Goal: Information Seeking & Learning: Learn about a topic

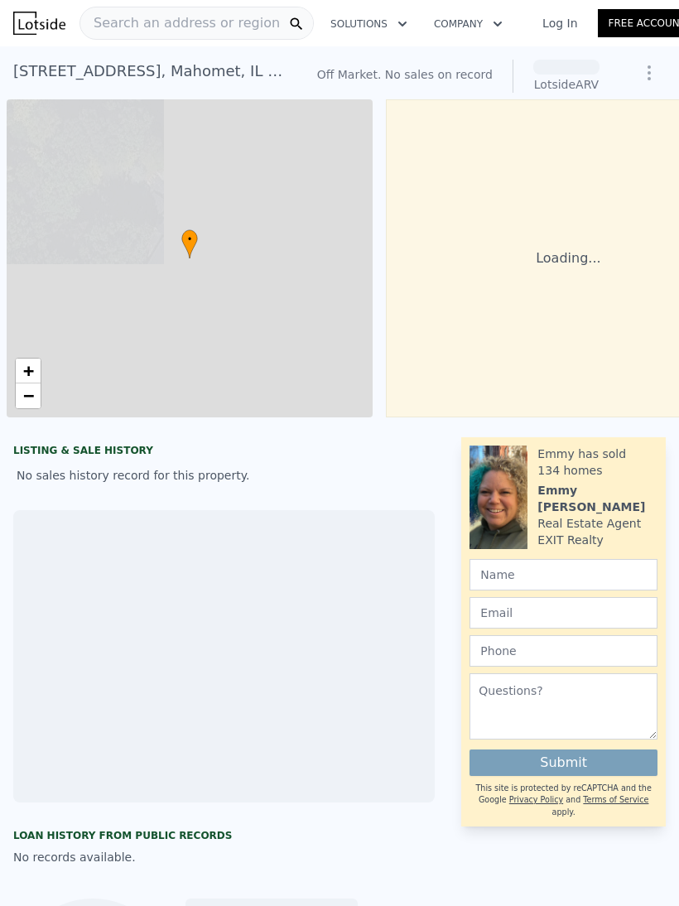
scroll to position [0, 7]
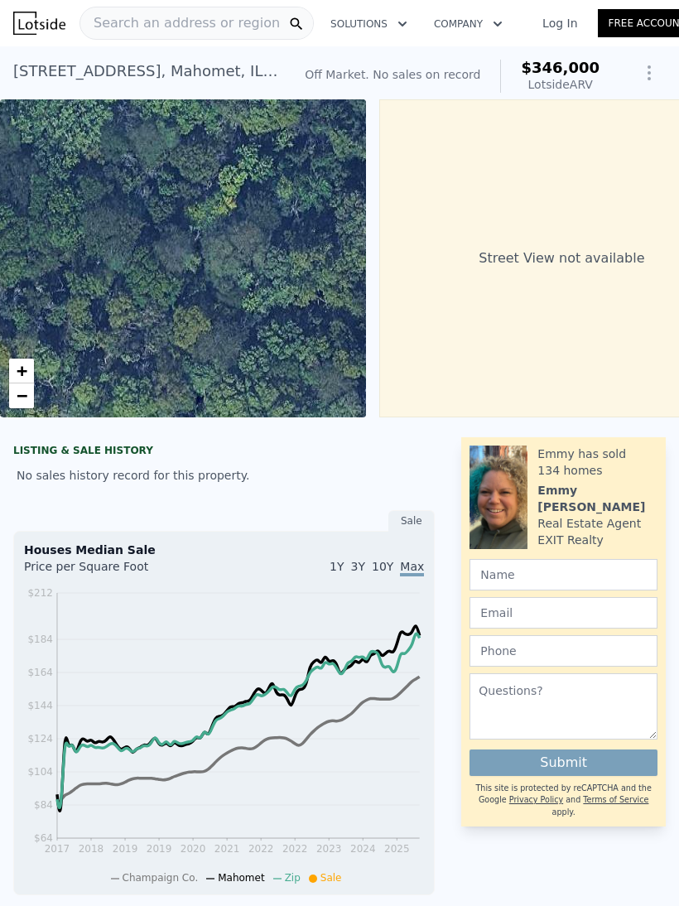
click at [226, 34] on div "Search an address or region" at bounding box center [180, 22] width 200 height 31
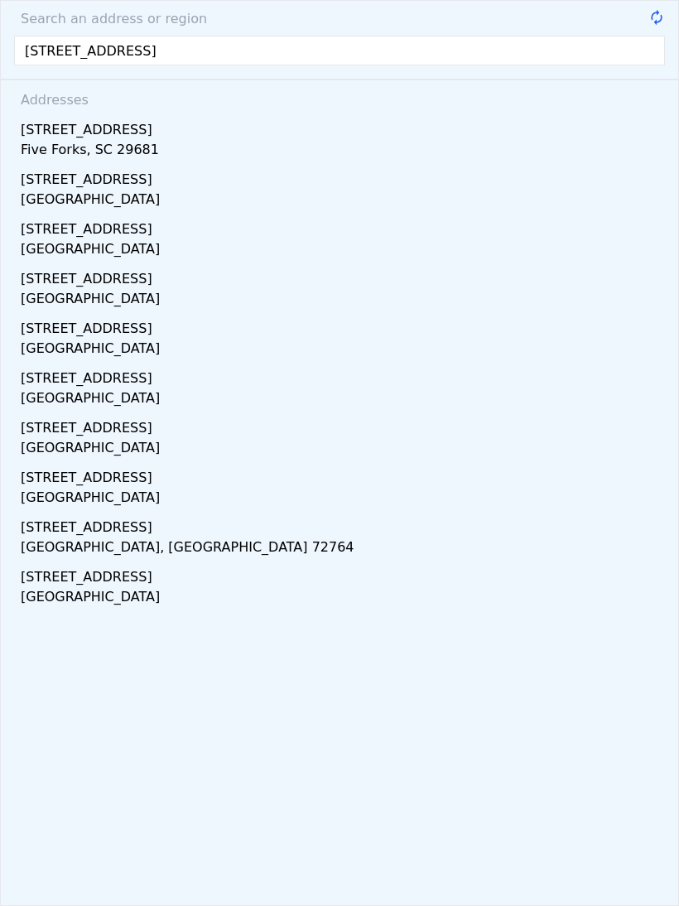
type input "[STREET_ADDRESS]"
click at [146, 138] on div "[STREET_ADDRESS]" at bounding box center [343, 126] width 645 height 27
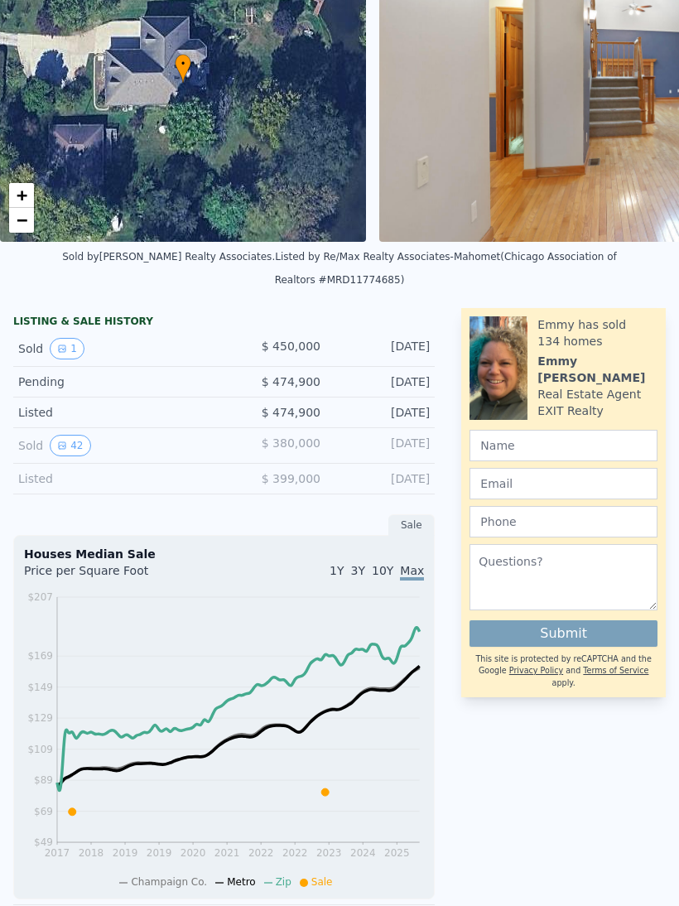
scroll to position [167, 0]
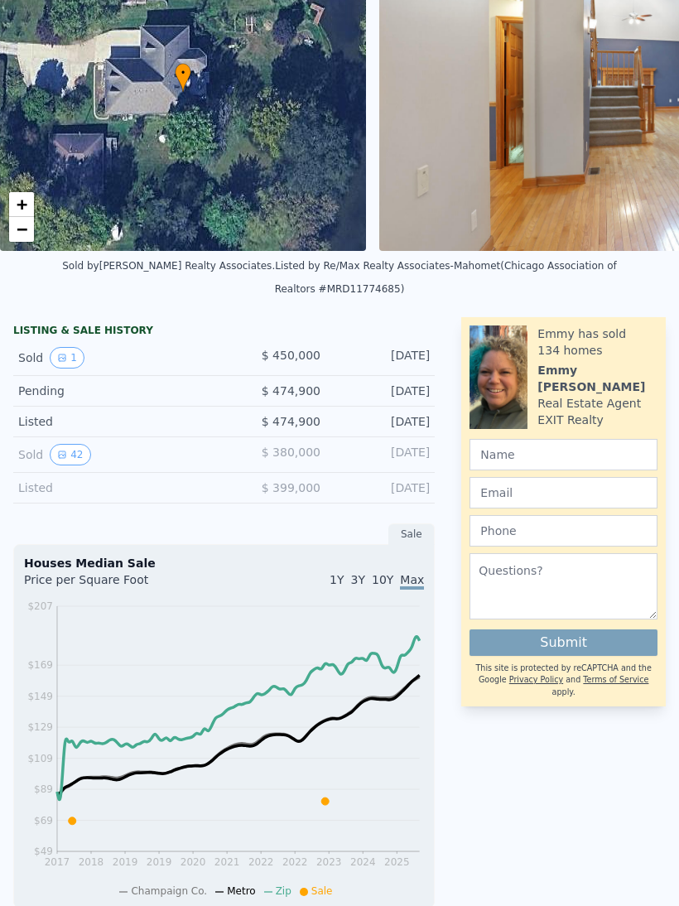
click at [80, 444] on button "42" at bounding box center [70, 455] width 41 height 22
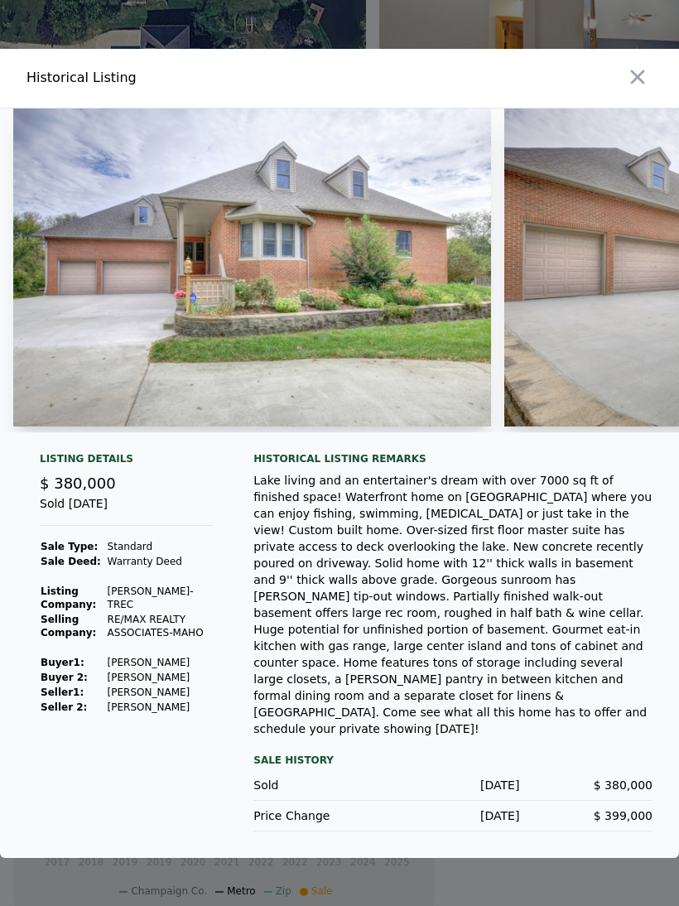
click at [238, 307] on img at bounding box center [252, 268] width 478 height 318
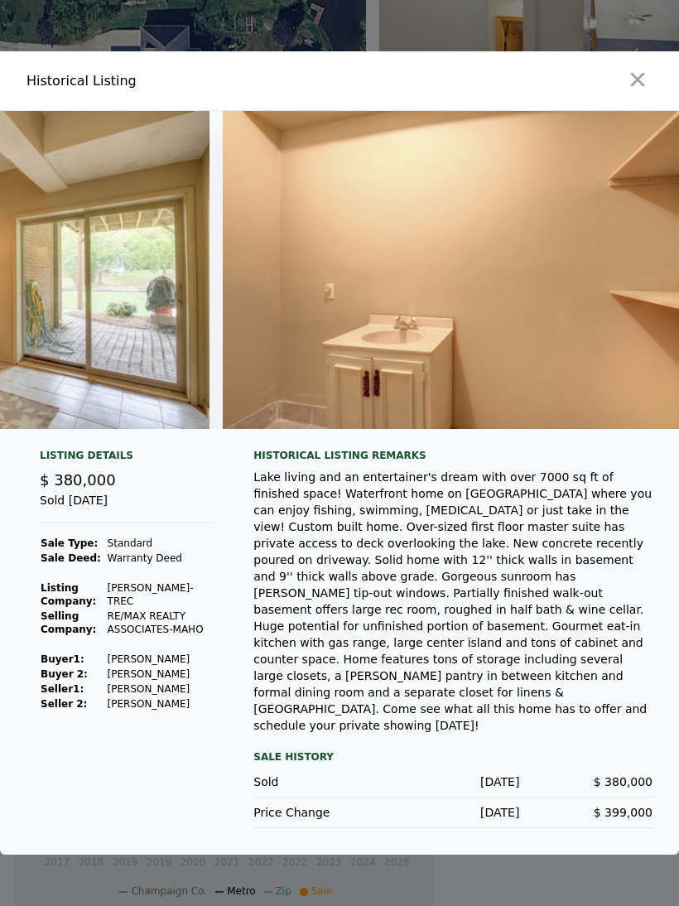
scroll to position [0, 0]
click at [635, 91] on icon "button" at bounding box center [637, 79] width 23 height 23
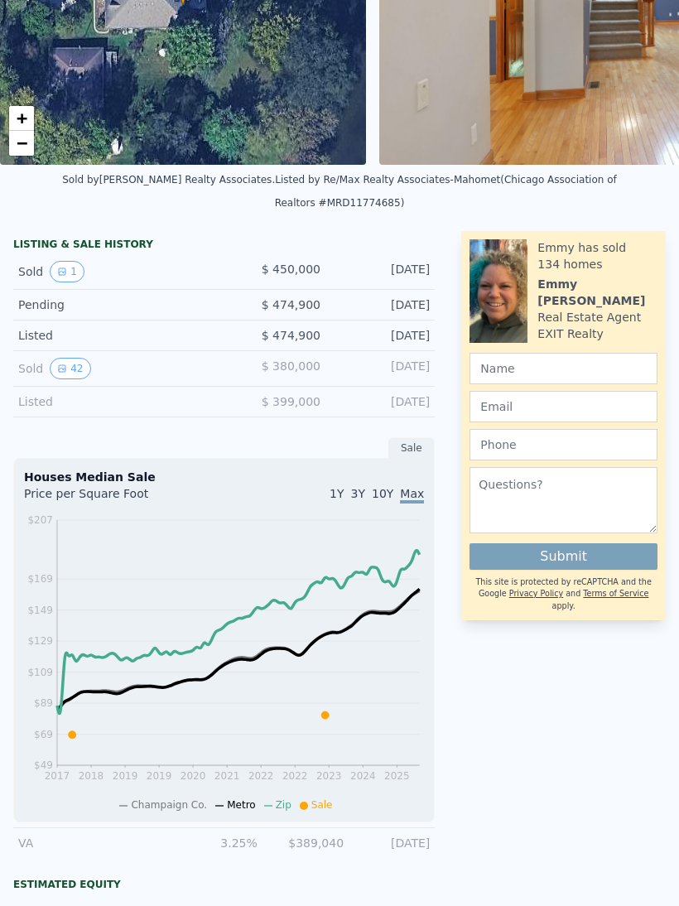
scroll to position [252, 0]
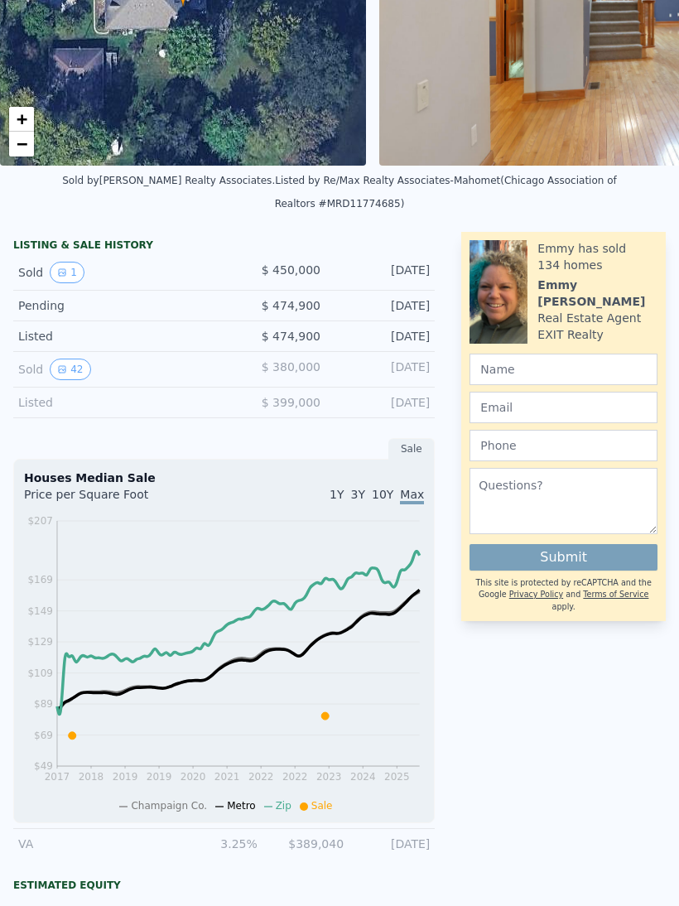
click at [127, 239] on div "LISTING & SALE HISTORY" at bounding box center [224, 247] width 422 height 17
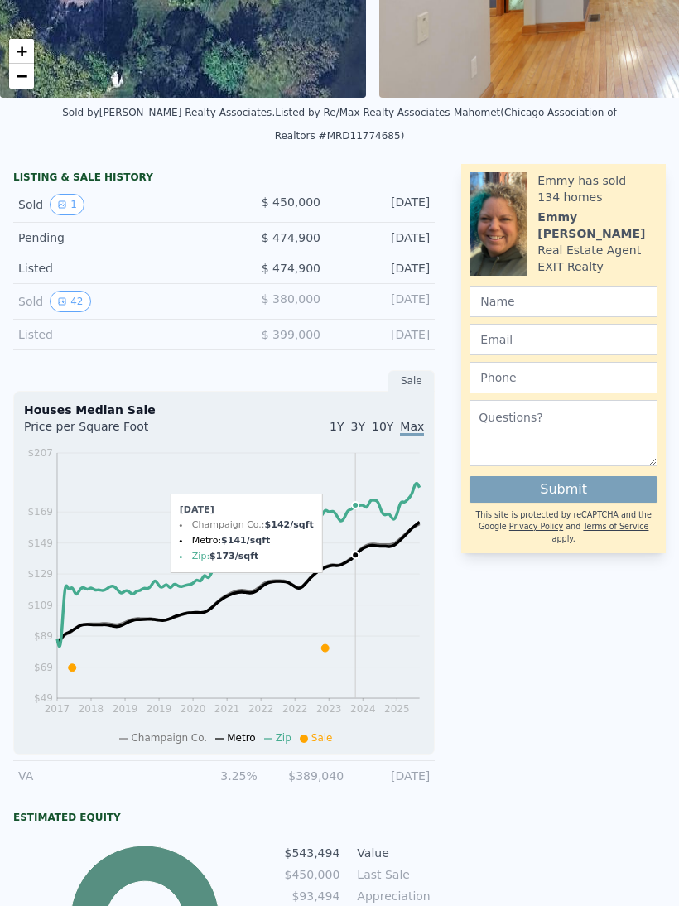
scroll to position [319, 0]
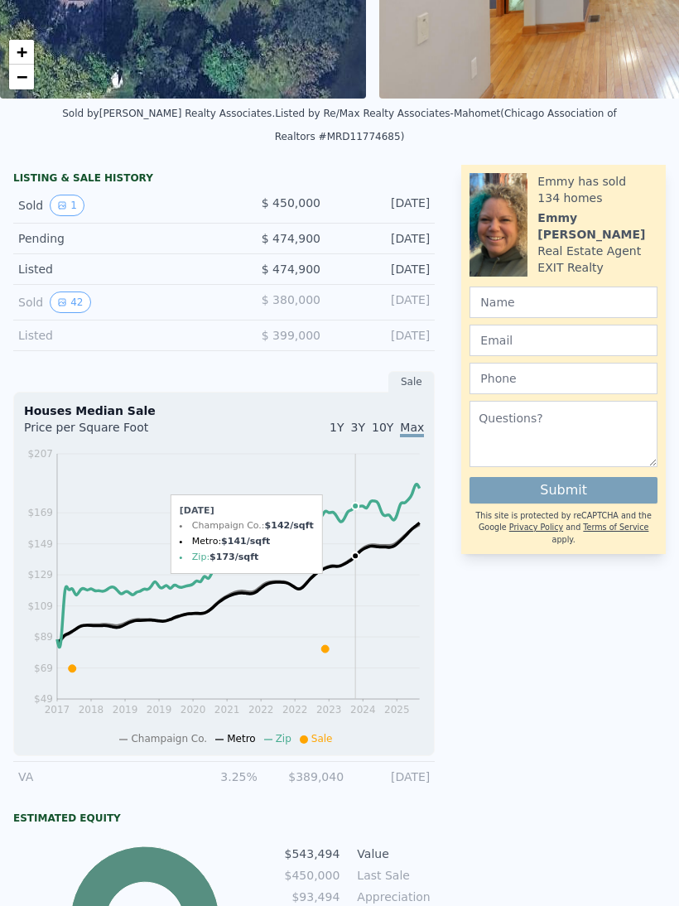
click at [125, 171] on div "LISTING & SALE HISTORY" at bounding box center [224, 179] width 422 height 17
click at [124, 171] on div "LISTING & SALE HISTORY" at bounding box center [224, 179] width 422 height 17
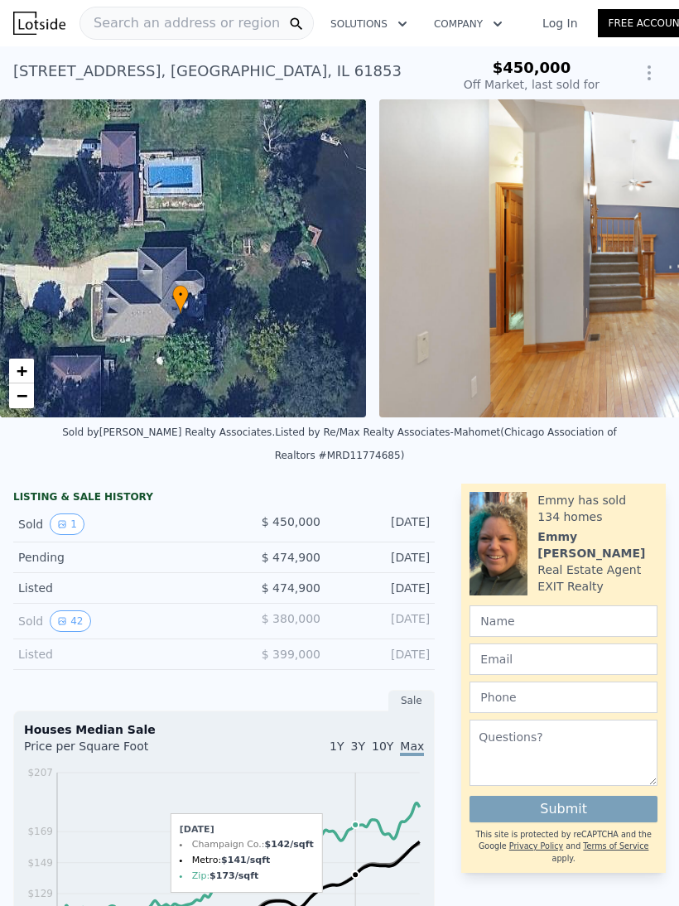
scroll to position [0, 0]
click at [230, 25] on span "Search an address or region" at bounding box center [180, 23] width 200 height 20
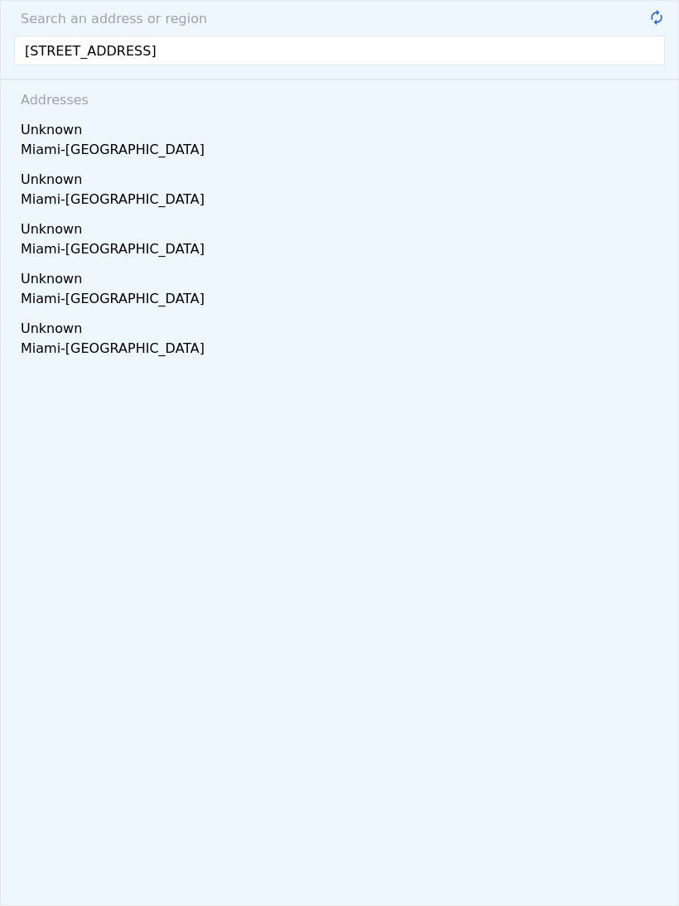
type input "[STREET_ADDRESS]"
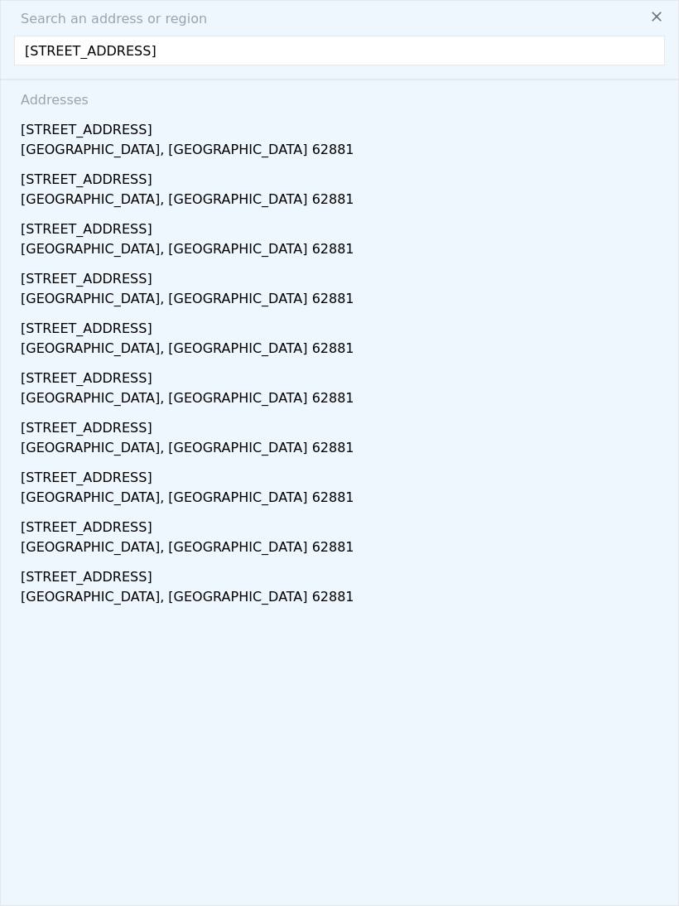
click at [148, 141] on div "[GEOGRAPHIC_DATA], [GEOGRAPHIC_DATA] 62881" at bounding box center [343, 151] width 645 height 23
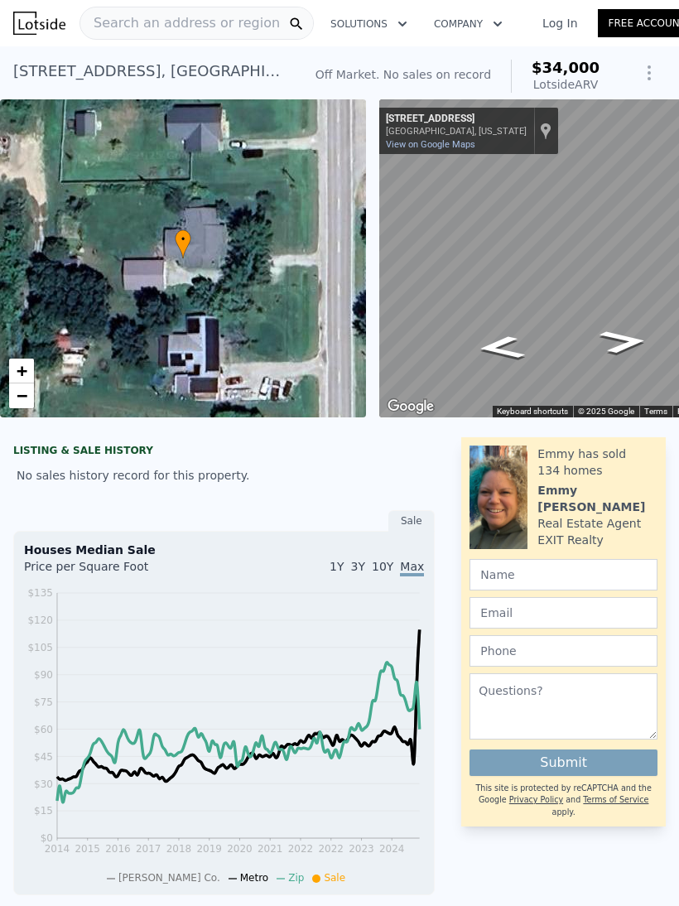
click at [222, 22] on span "Search an address or region" at bounding box center [180, 23] width 200 height 20
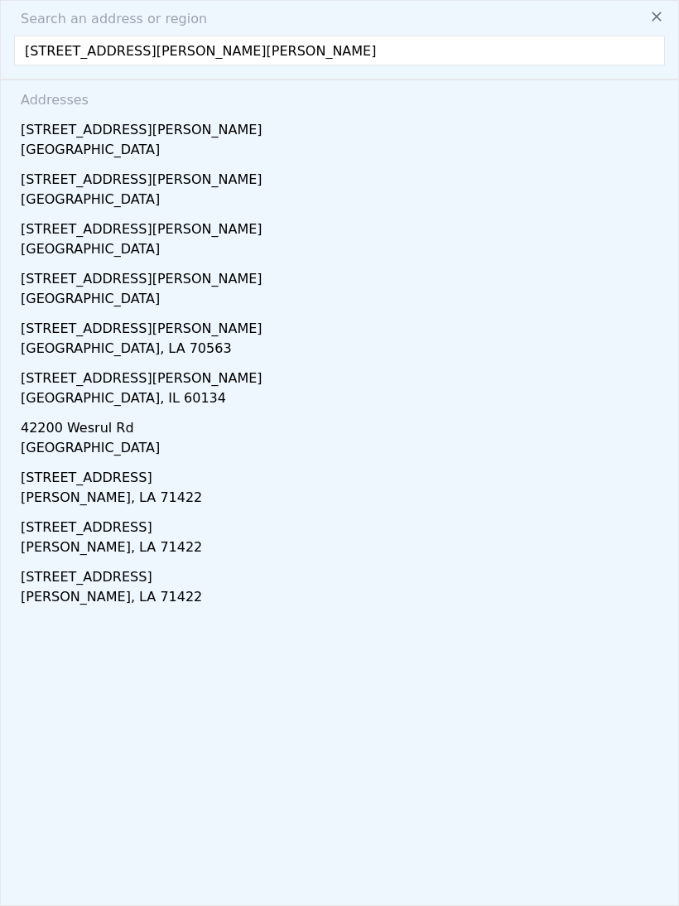
type input "[STREET_ADDRESS][PERSON_NAME]"
click at [124, 143] on div "[GEOGRAPHIC_DATA]" at bounding box center [343, 151] width 645 height 23
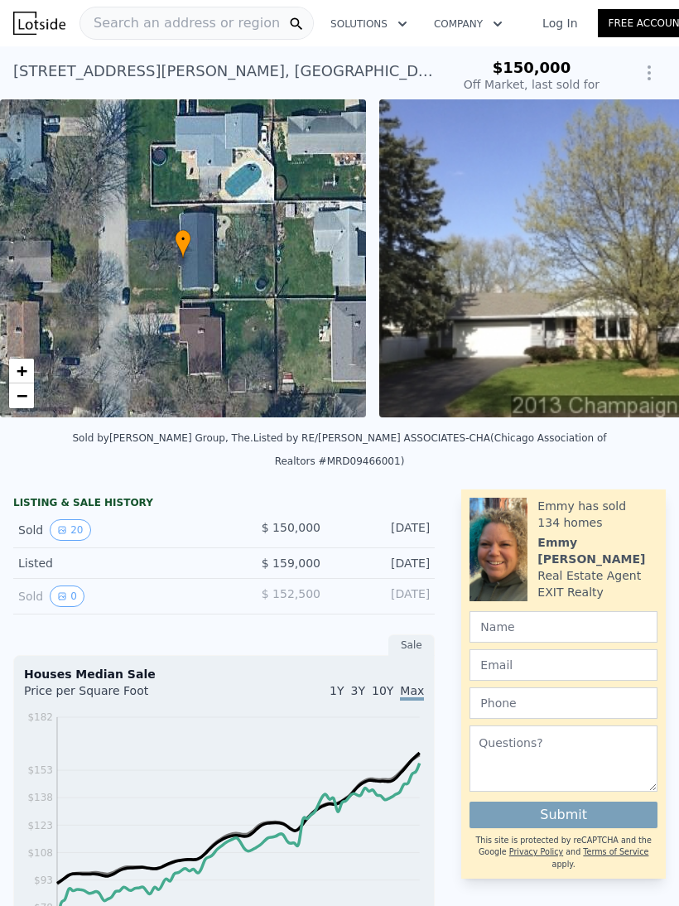
click at [67, 586] on button "0" at bounding box center [67, 597] width 35 height 22
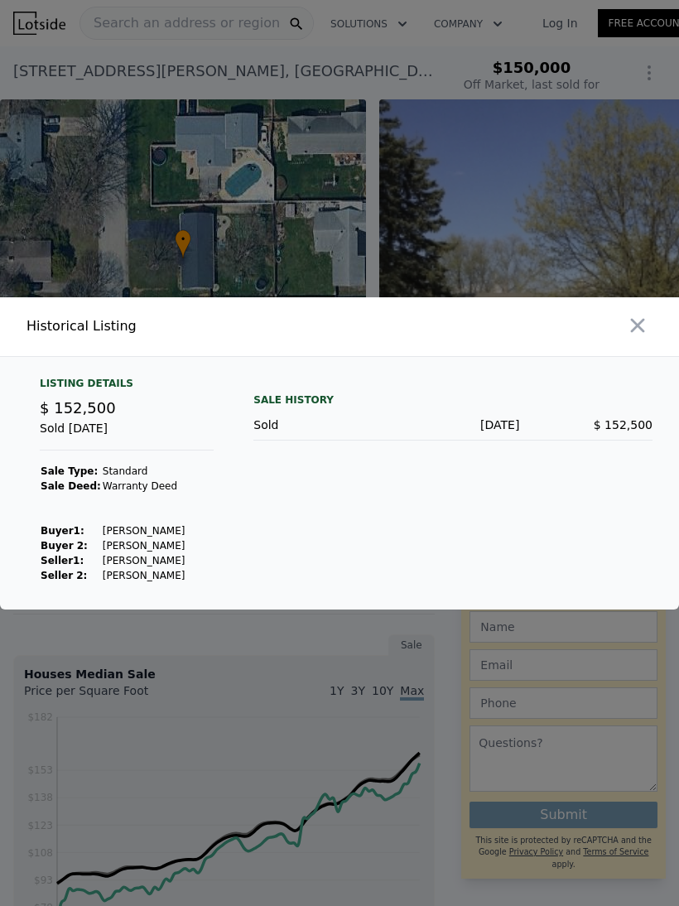
click at [629, 337] on icon "button" at bounding box center [637, 325] width 23 height 23
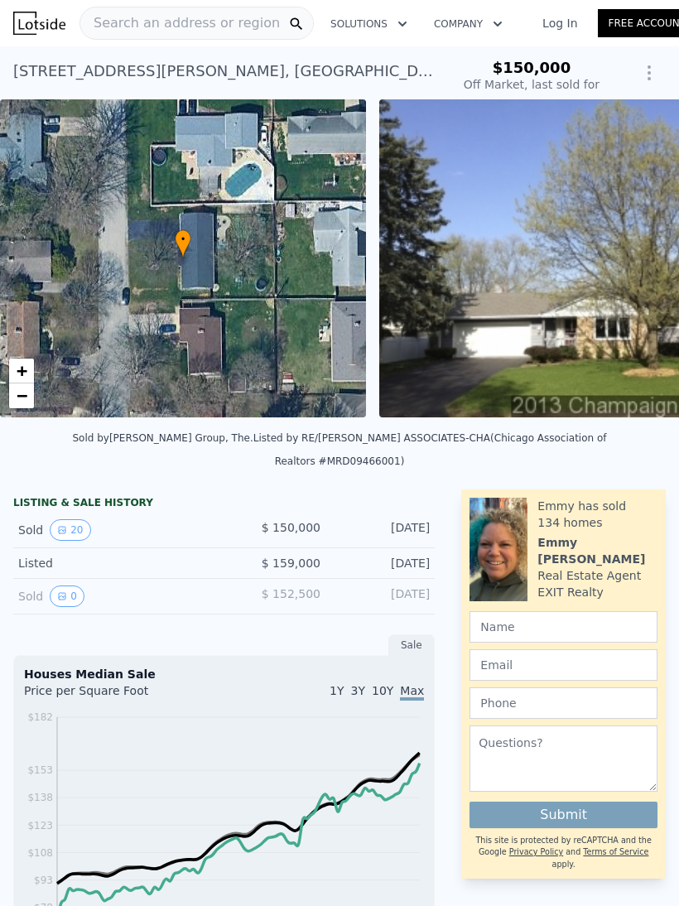
click at [75, 519] on button "20" at bounding box center [70, 530] width 41 height 22
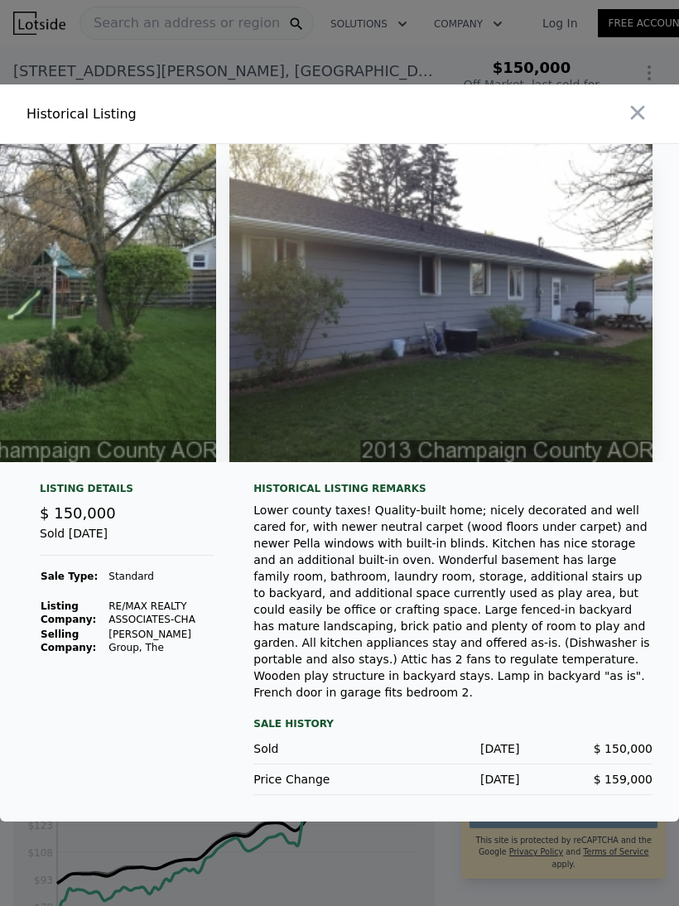
scroll to position [0, 8097]
click at [637, 120] on icon "button" at bounding box center [638, 113] width 14 height 14
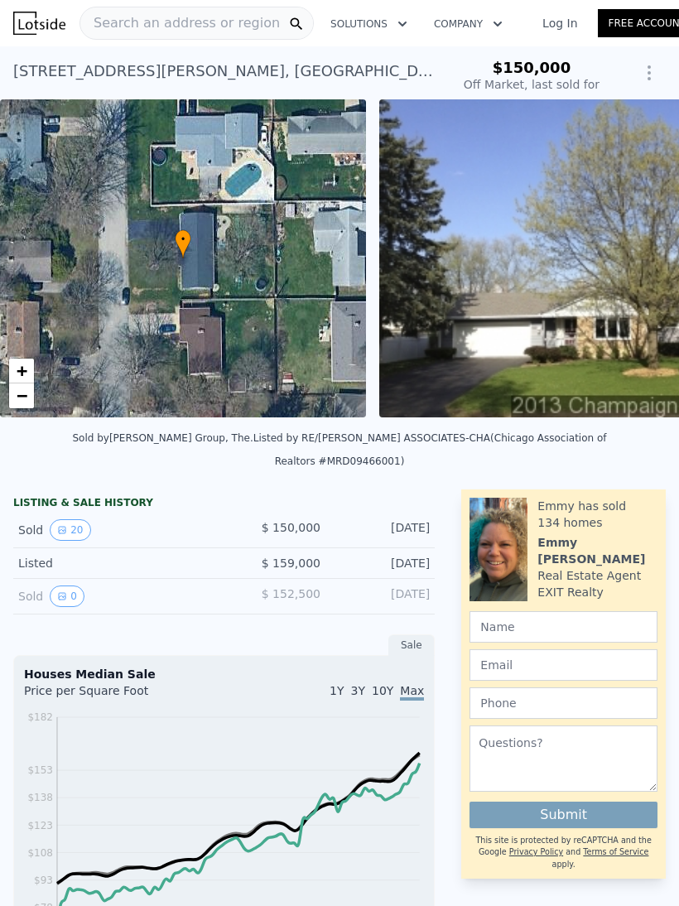
scroll to position [0, 0]
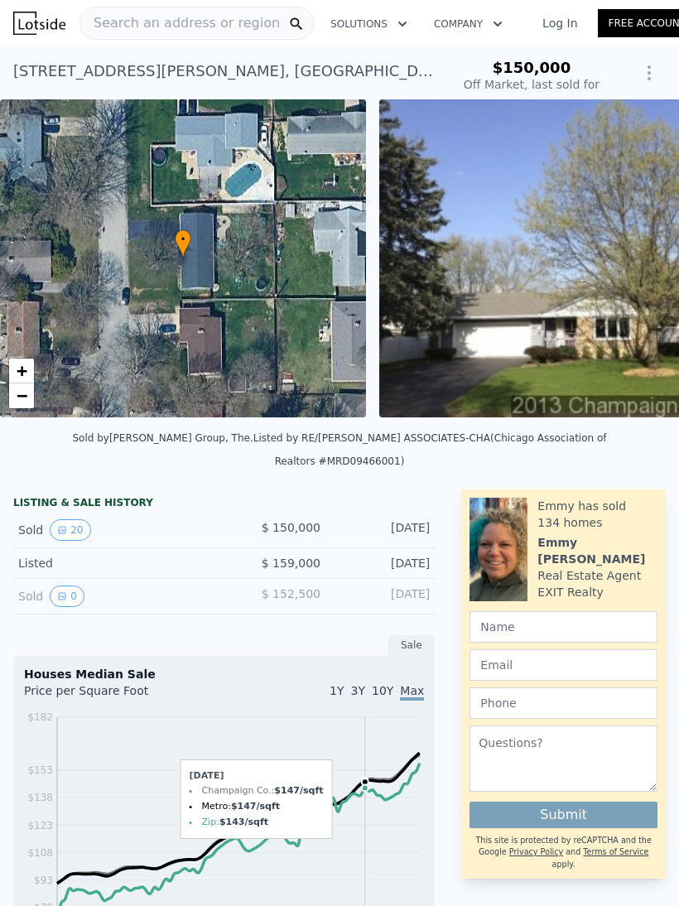
type input "$ 200,000"
type input "$ 28,430"
click at [239, 26] on span "Search an address or region" at bounding box center [180, 23] width 200 height 20
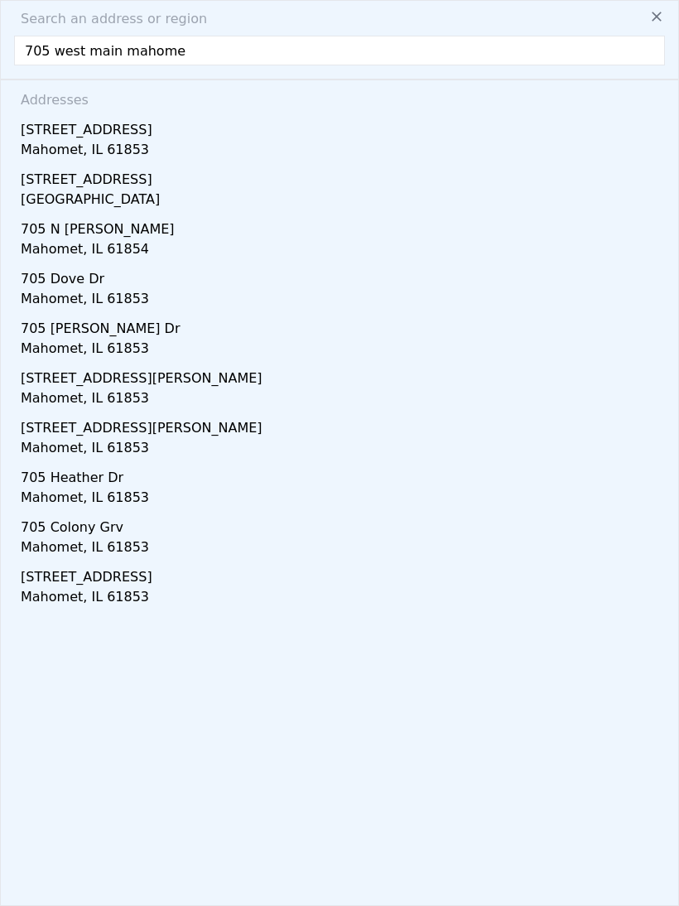
type input "705 west main [DEMOGRAPHIC_DATA]"
click at [123, 144] on div "Mahomet, IL 61853" at bounding box center [343, 151] width 645 height 23
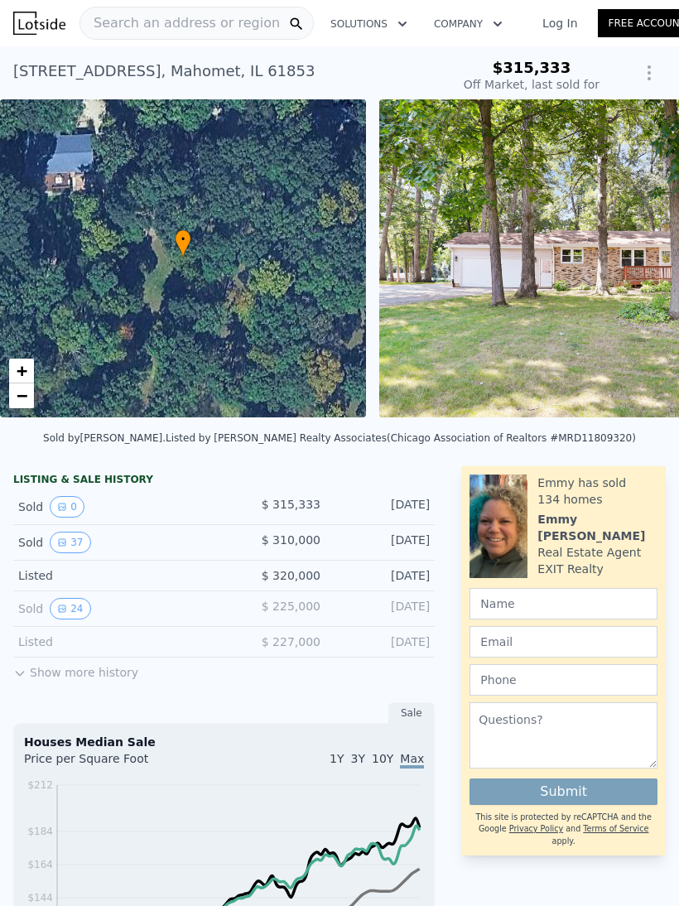
click at [76, 606] on button "24" at bounding box center [70, 609] width 41 height 22
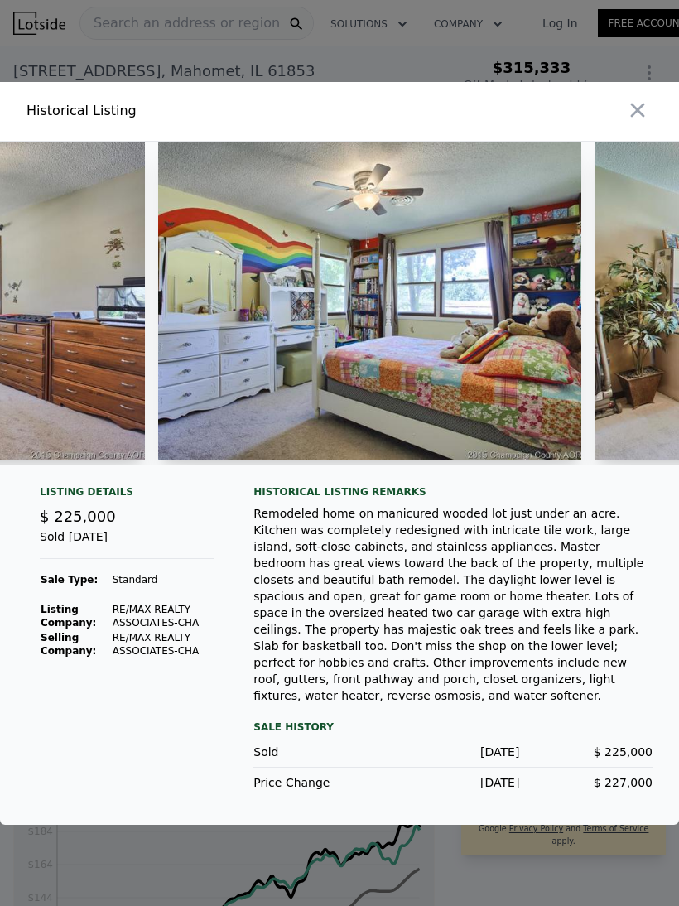
scroll to position [0, 6367]
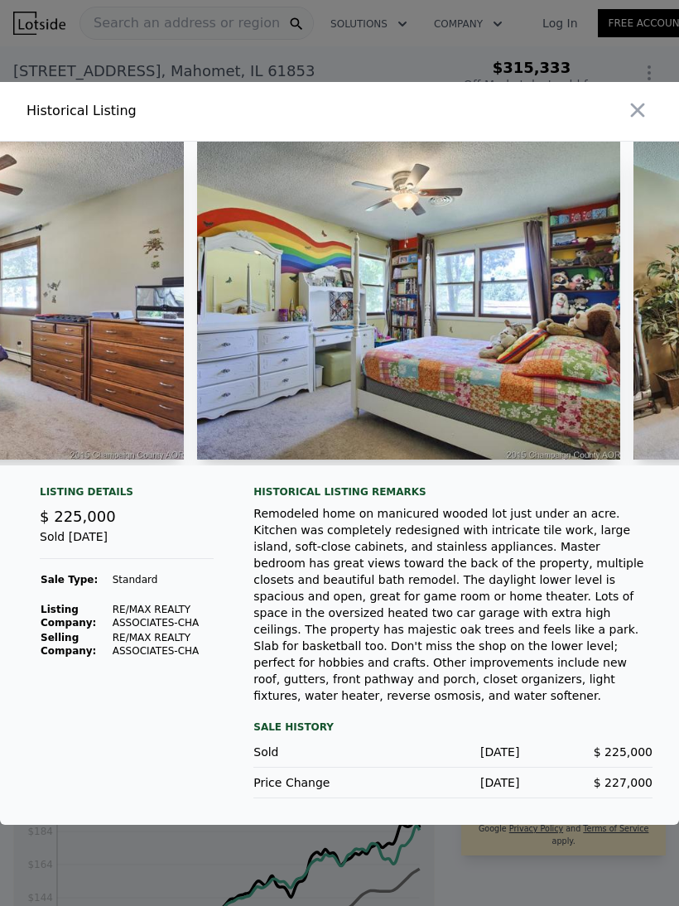
click at [641, 122] on icon "button" at bounding box center [637, 110] width 23 height 23
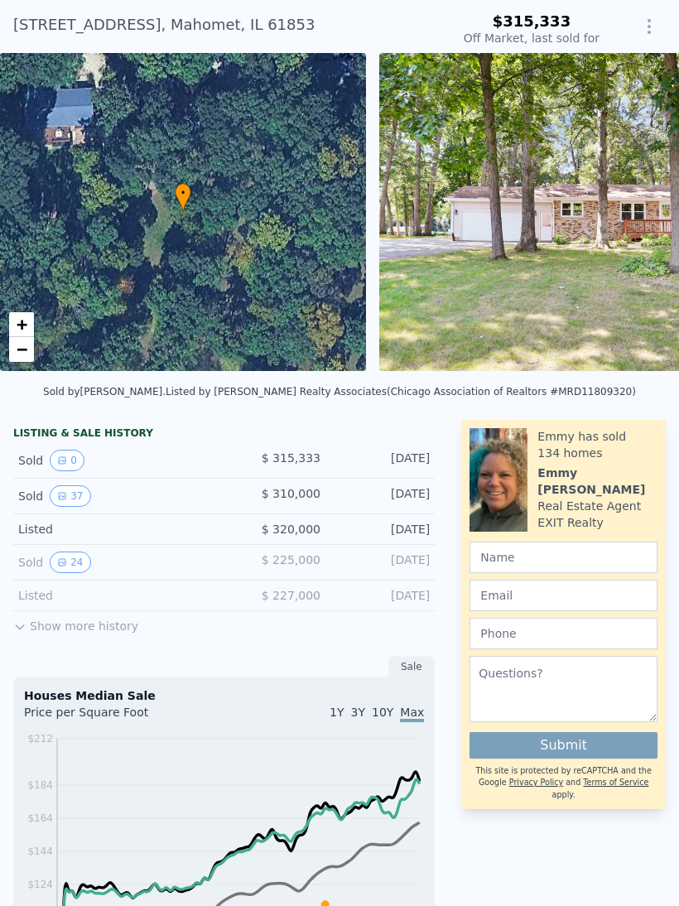
scroll to position [44, 0]
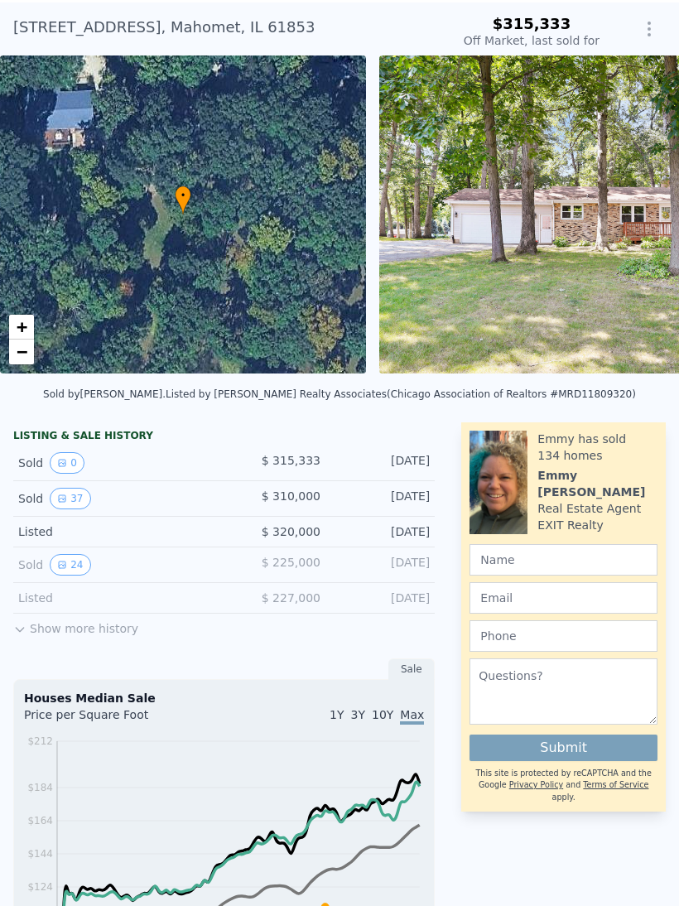
click at [22, 626] on icon at bounding box center [19, 629] width 13 height 13
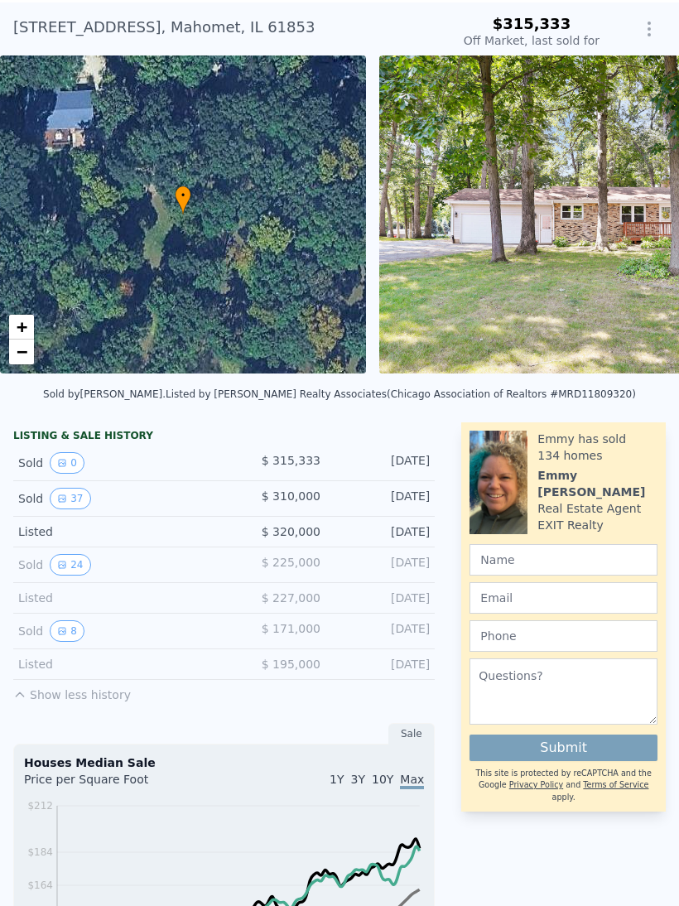
click at [69, 630] on button "8" at bounding box center [67, 632] width 35 height 22
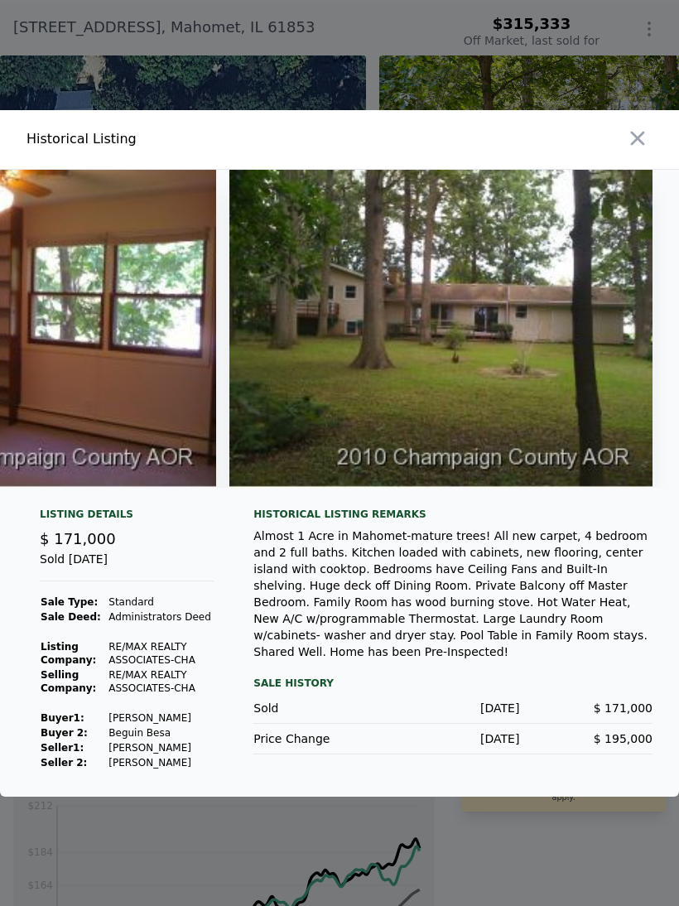
scroll to position [0, 2839]
click at [637, 147] on icon "button" at bounding box center [637, 138] width 23 height 23
